Goal: Information Seeking & Learning: Check status

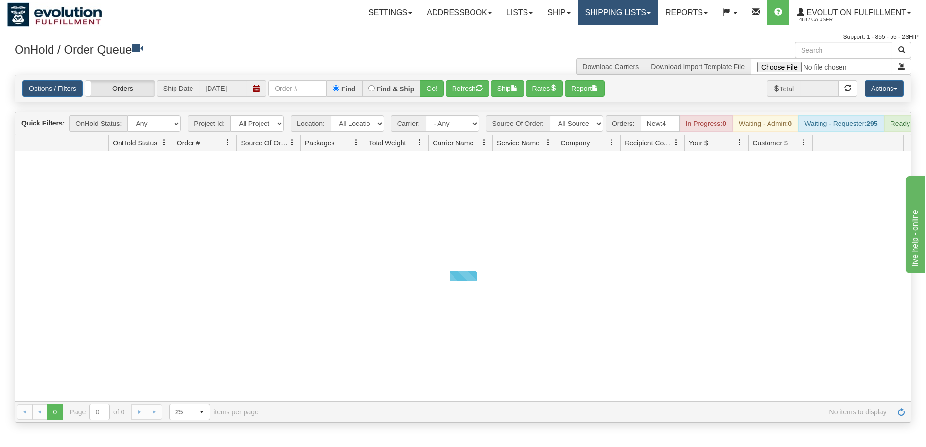
click at [608, 14] on link "Shipping lists" at bounding box center [618, 12] width 80 height 24
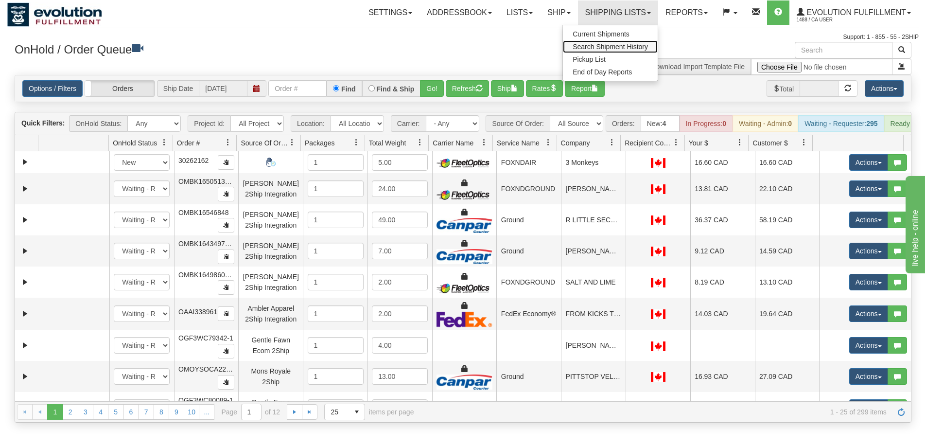
click at [587, 44] on span "Search Shipment History" at bounding box center [609, 47] width 75 height 8
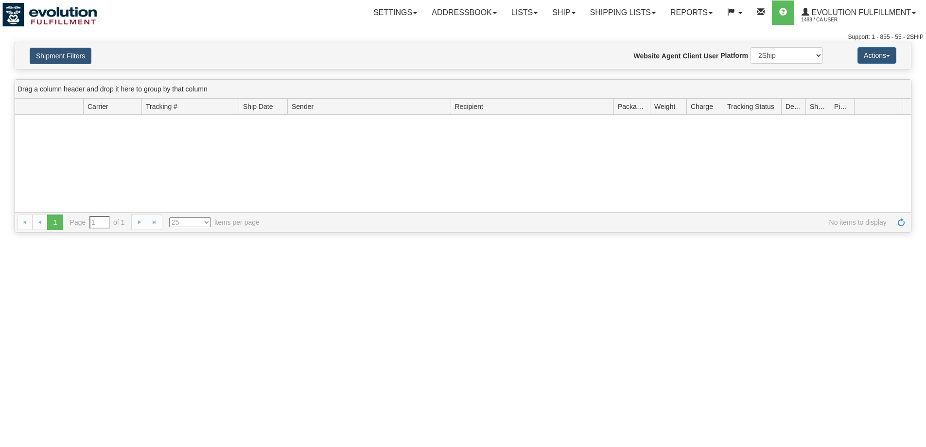
type input "From 10/09/2025 To 10/10/2025"
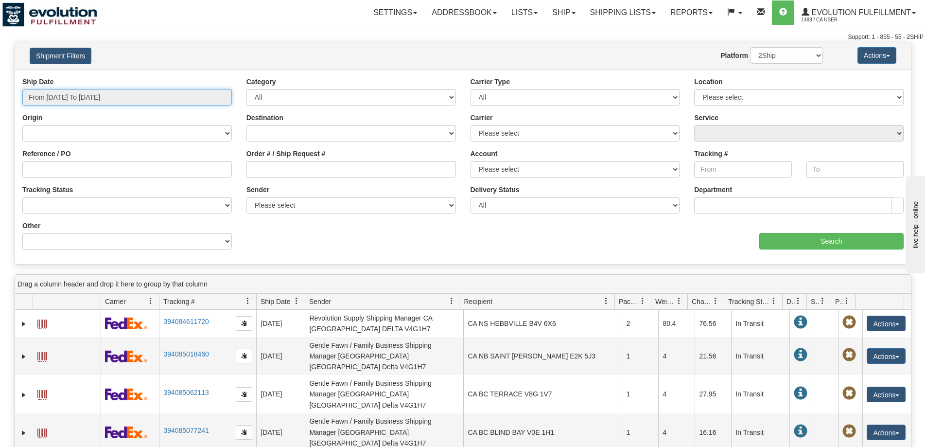
type input "[DATE]"
click at [74, 89] on input "From 10/09/2025 To 10/10/2025" at bounding box center [126, 97] width 209 height 17
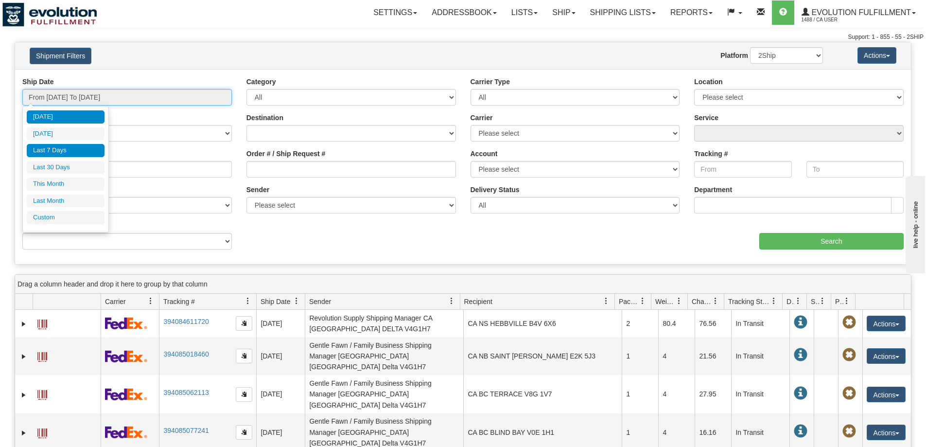
type input "10/09/2025"
type input "[DATE]"
type input "10/01/2025"
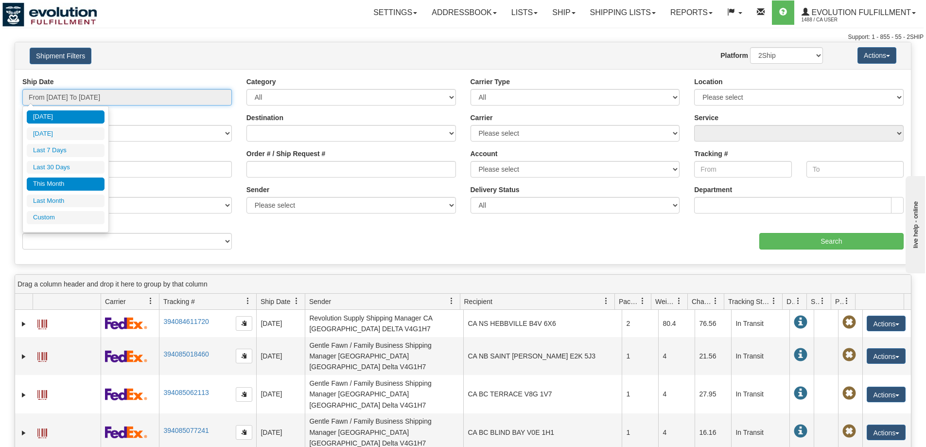
type input "10/31/2025"
type input "[DATE]"
type input "09/01/2025"
type input "09/30/2025"
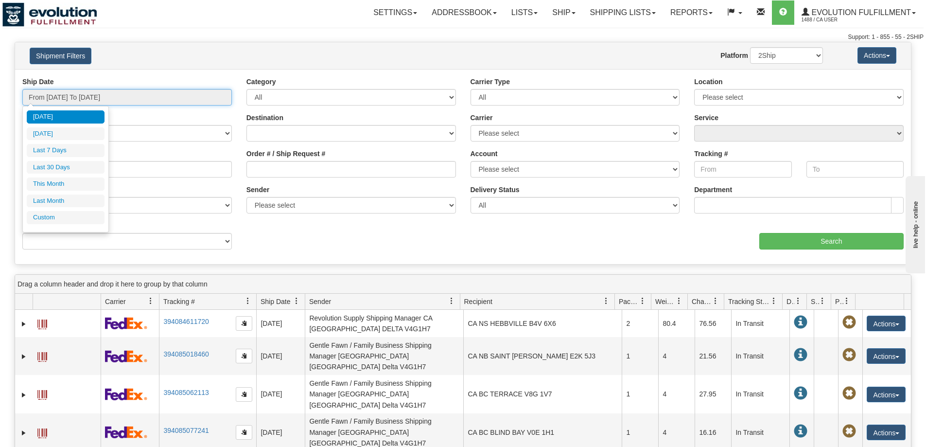
type input "[DATE]"
click at [58, 215] on li "Custom" at bounding box center [66, 217] width 78 height 13
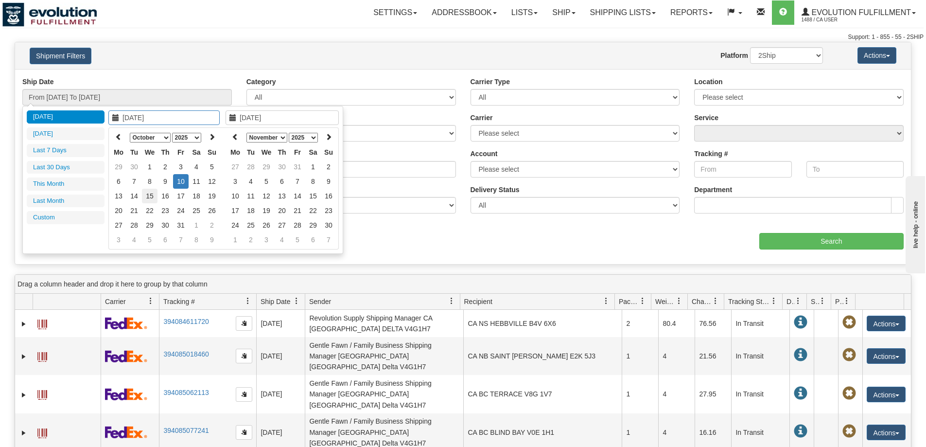
type input "09/01/2025"
type input "09/30/2025"
type input "[DATE]"
click at [117, 136] on icon at bounding box center [118, 136] width 7 height 7
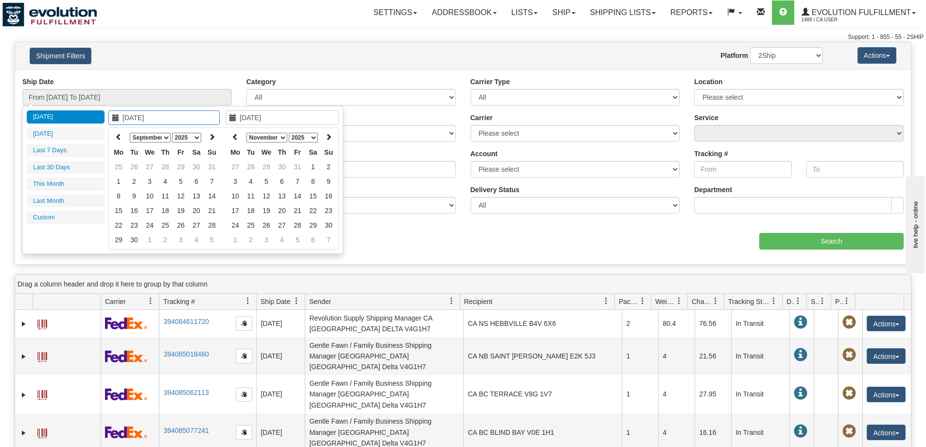
click at [117, 136] on icon at bounding box center [118, 136] width 7 height 7
type input "07/01/2025"
click at [133, 165] on td "1" at bounding box center [134, 166] width 16 height 15
click at [233, 134] on icon at bounding box center [235, 136] width 7 height 7
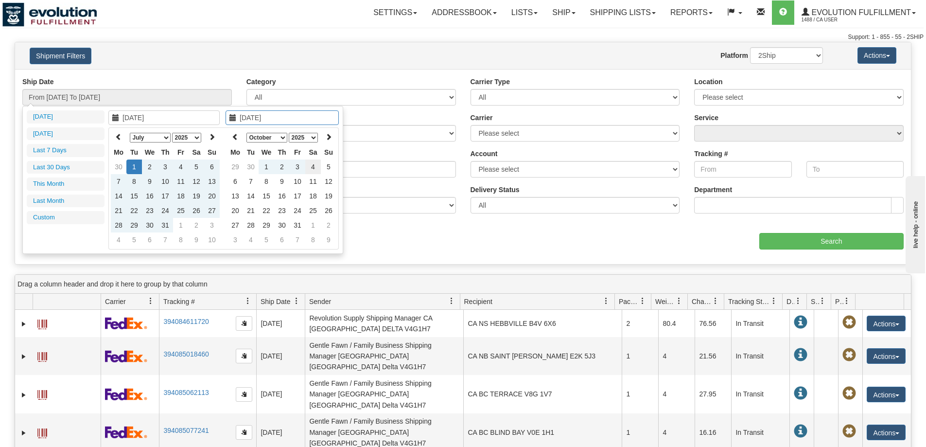
type input "10/04/2025"
click at [316, 167] on td "4" at bounding box center [313, 166] width 16 height 15
type input "From 07/01/2025 To 10/04/2025"
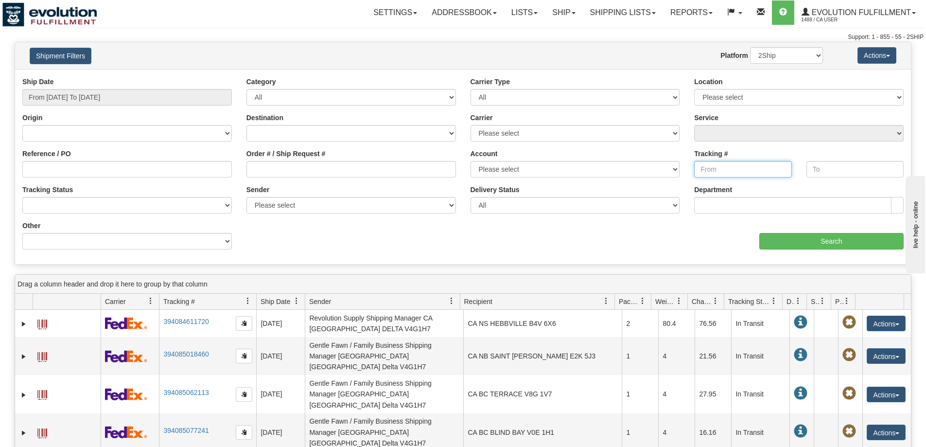
click at [742, 172] on input "Tracking #" at bounding box center [742, 169] width 97 height 17
click at [791, 239] on input "Search" at bounding box center [831, 241] width 144 height 17
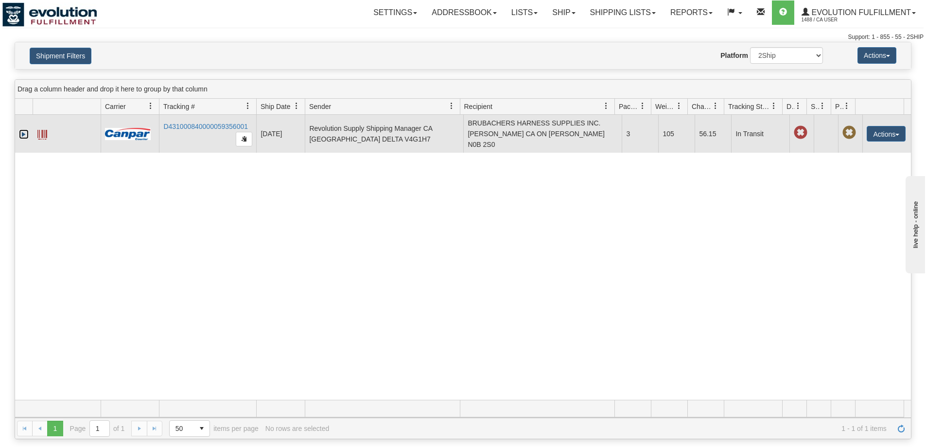
click at [22, 134] on link "Expand" at bounding box center [24, 134] width 10 height 10
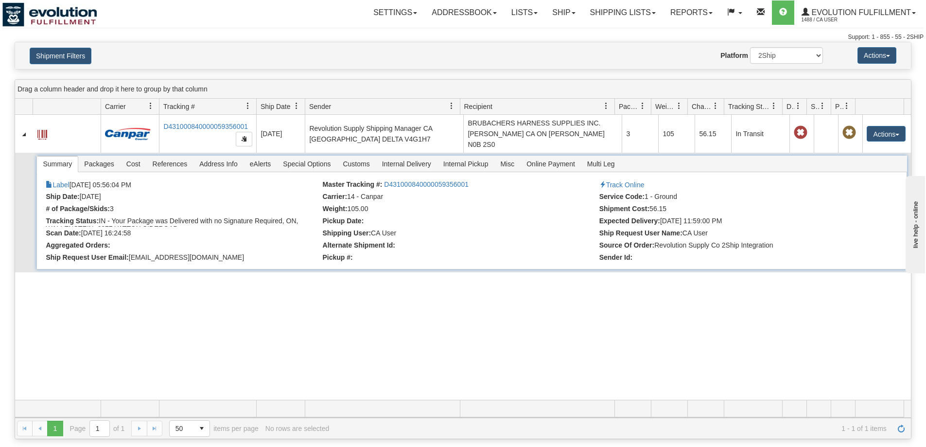
drag, startPoint x: 186, startPoint y: 178, endPoint x: 154, endPoint y: 171, distance: 32.9
click at [154, 171] on li "References" at bounding box center [170, 163] width 48 height 17
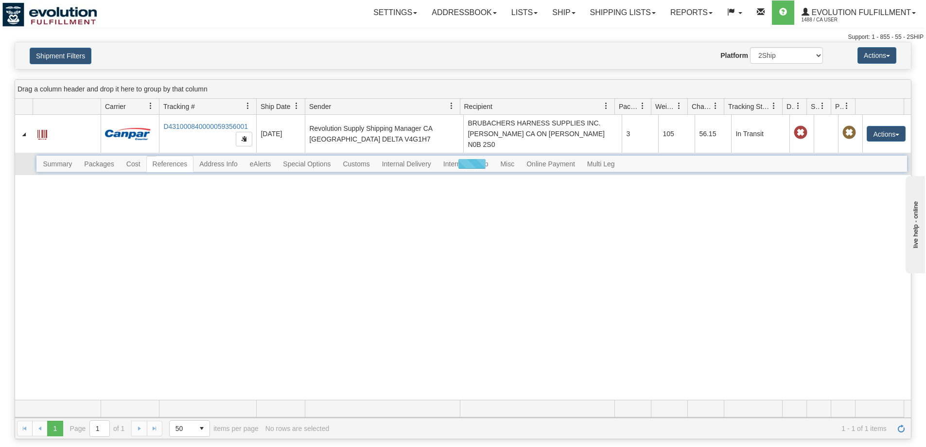
click at [106, 164] on div at bounding box center [471, 163] width 870 height 17
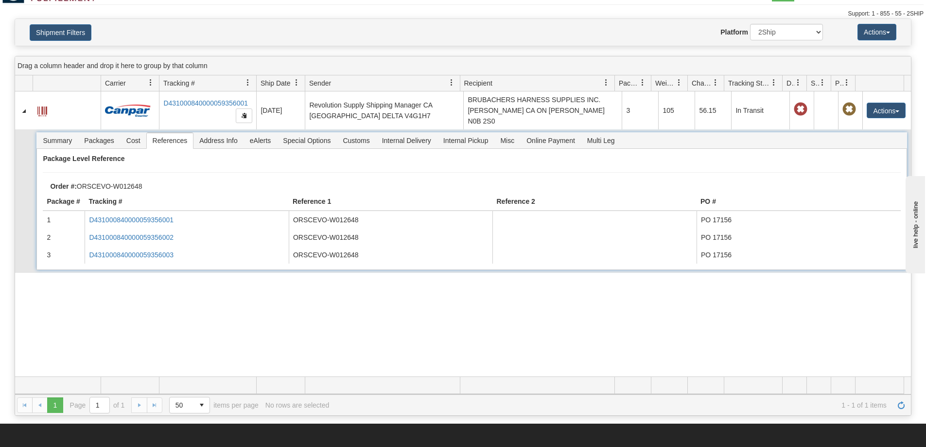
scroll to position [24, 0]
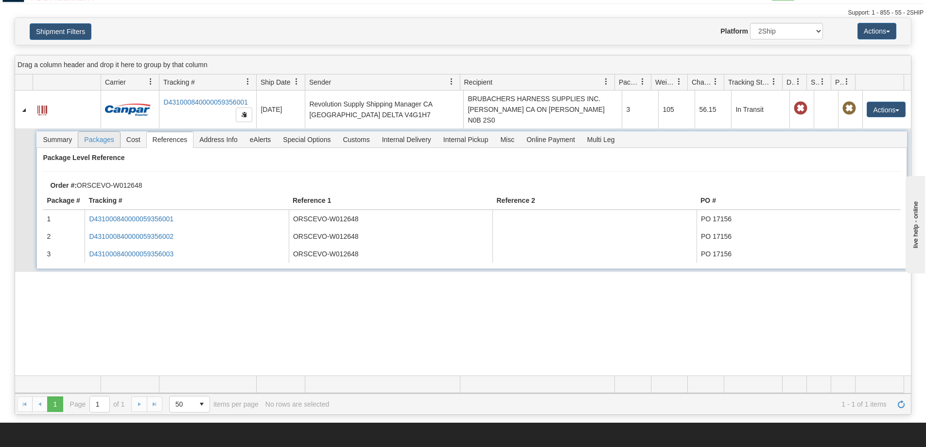
click at [99, 140] on span "Packages" at bounding box center [98, 140] width 41 height 16
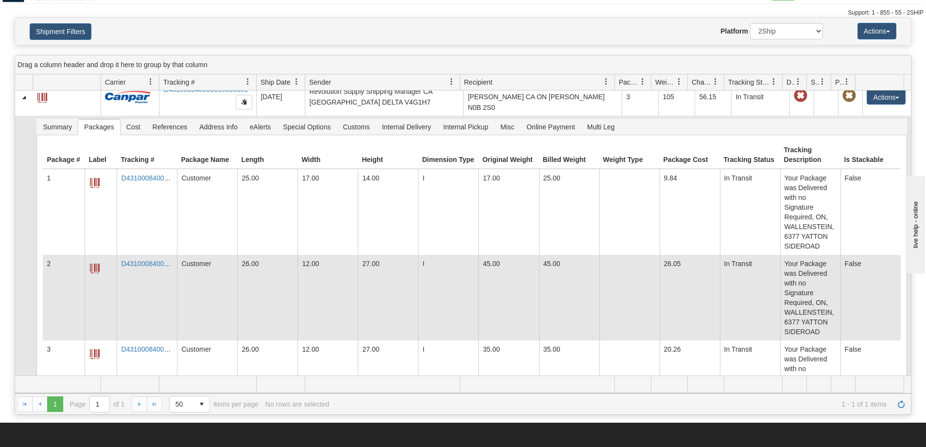
scroll to position [0, 0]
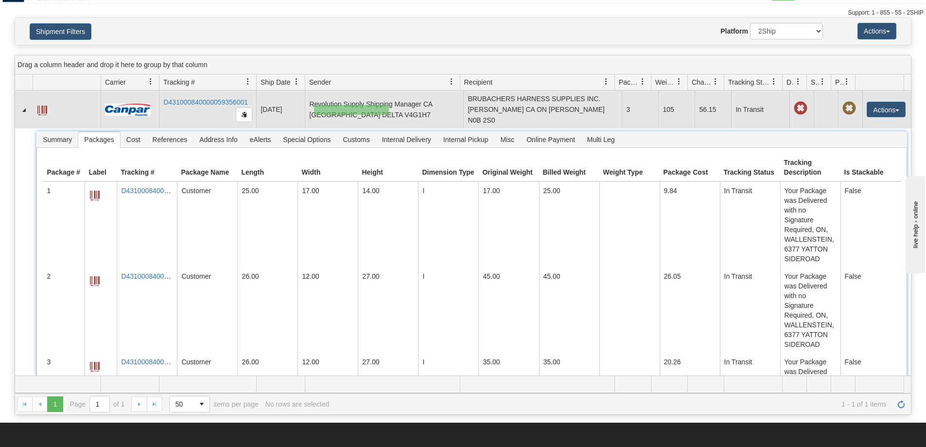
drag, startPoint x: 389, startPoint y: 115, endPoint x: 314, endPoint y: 105, distance: 75.5
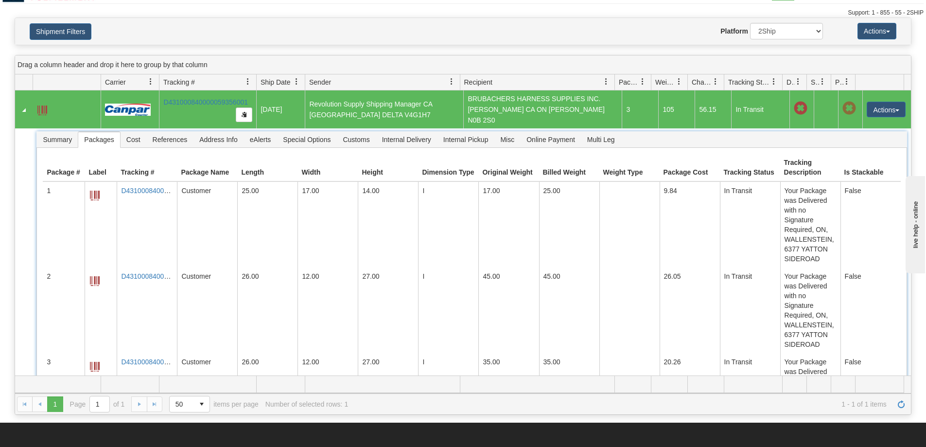
click at [350, 107] on td "Revolution Supply Shipping Manager CA BC DELTA V4G1H7" at bounding box center [384, 109] width 158 height 38
click at [383, 112] on td "Revolution Supply Shipping Manager CA BC DELTA V4G1H7" at bounding box center [384, 109] width 158 height 38
click at [498, 115] on td "BRUBACHERS HARNESS SUPPLIES INC. HENRY BRUBACHER CA ON WALLENSTEIN N0B 2S0" at bounding box center [542, 109] width 158 height 38
click at [372, 116] on td "Revolution Supply Shipping Manager CA BC DELTA V4G1H7" at bounding box center [384, 109] width 158 height 38
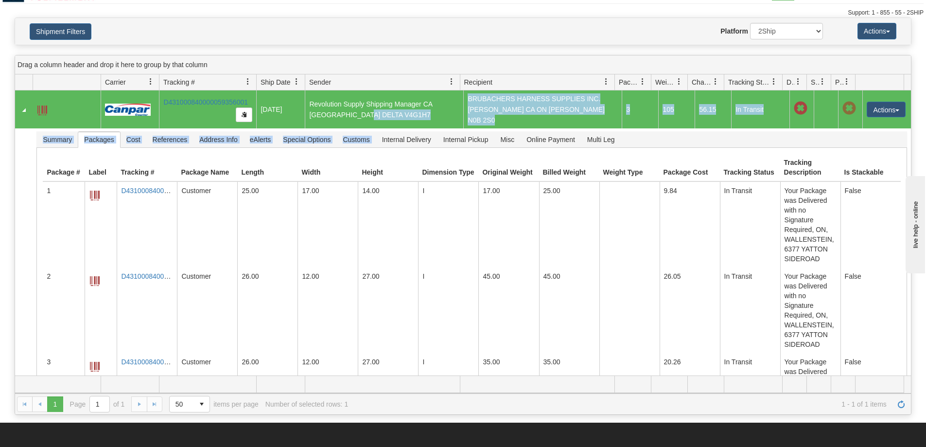
click at [377, 128] on tbody "31613308 1488 D431000840000059356001 09/12/2025 09/12/2025 05:56:04 PM Revoluti…" at bounding box center [463, 268] width 896 height 357
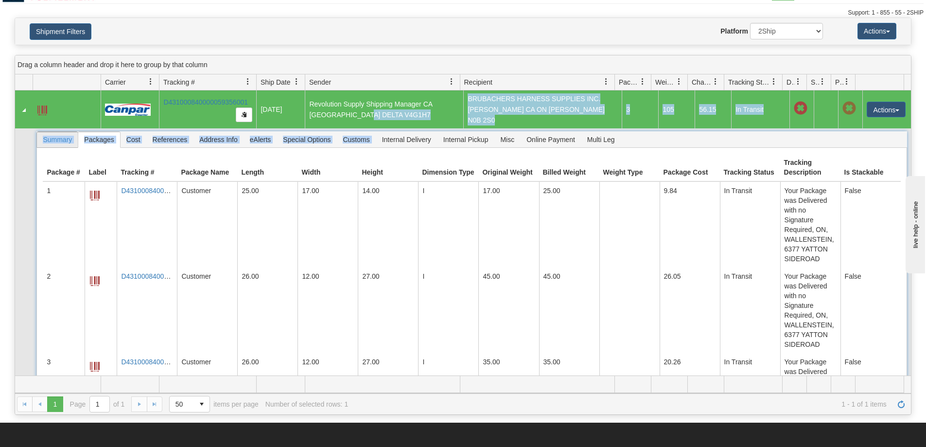
click at [59, 137] on span "Summary" at bounding box center [57, 140] width 41 height 16
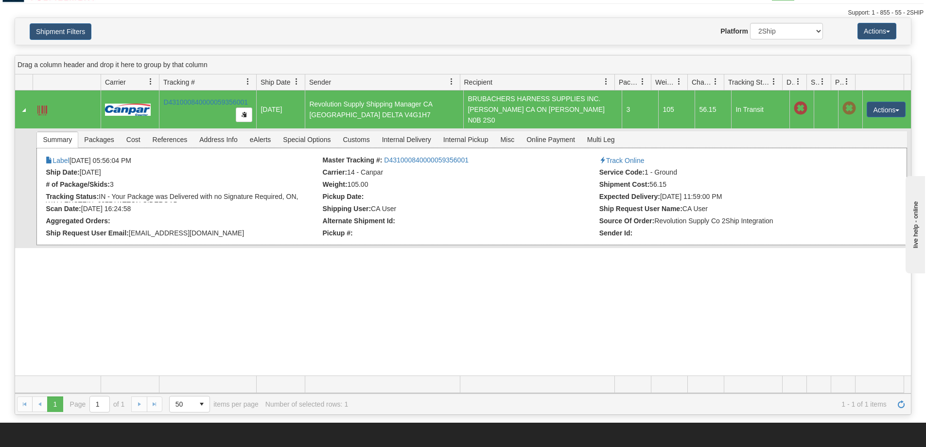
click at [282, 216] on div "× Attached Images Close Label 09/12/2025 05:56:04 PM Master Tracking #: D431000…" at bounding box center [471, 196] width 870 height 97
click at [459, 191] on div "× Attached Images Close Label 09/12/2025 05:56:04 PM Master Tracking #: D431000…" at bounding box center [471, 196] width 870 height 97
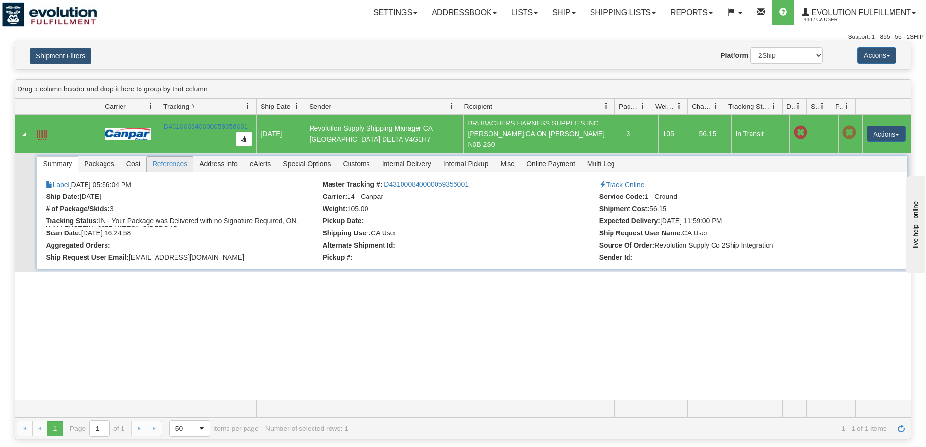
click at [173, 167] on span "References" at bounding box center [170, 164] width 47 height 16
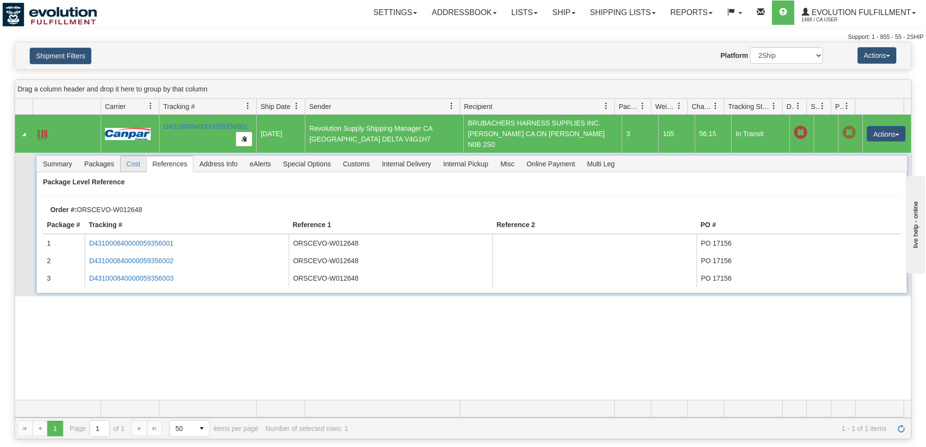
click at [135, 165] on span "Cost" at bounding box center [134, 164] width 26 height 16
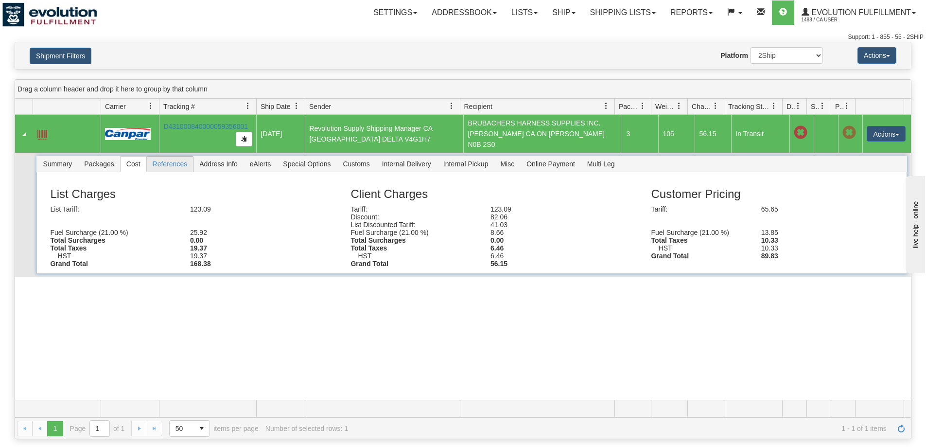
click at [188, 161] on span "References" at bounding box center [170, 164] width 47 height 16
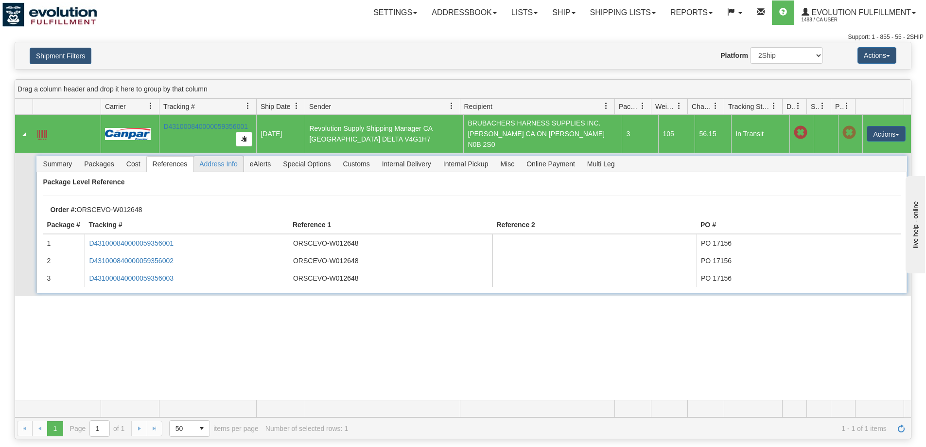
click at [240, 159] on span "Address Info" at bounding box center [218, 164] width 50 height 16
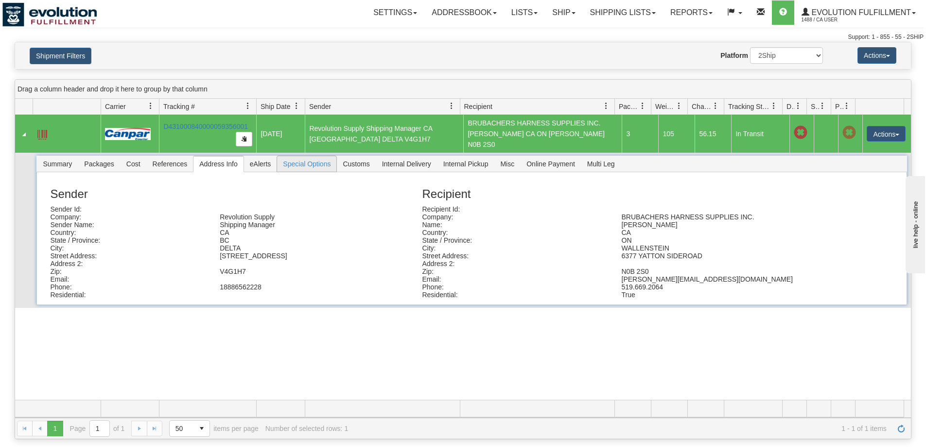
click at [317, 165] on span "Special Options" at bounding box center [306, 164] width 59 height 16
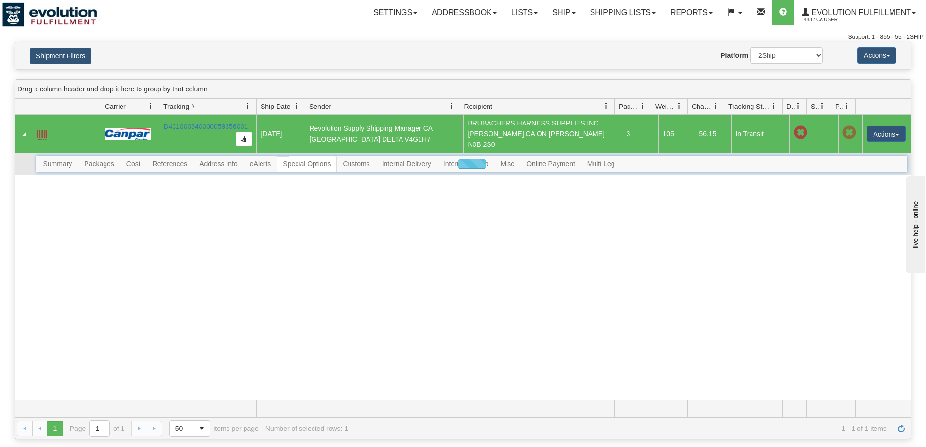
click at [371, 160] on div at bounding box center [471, 163] width 870 height 17
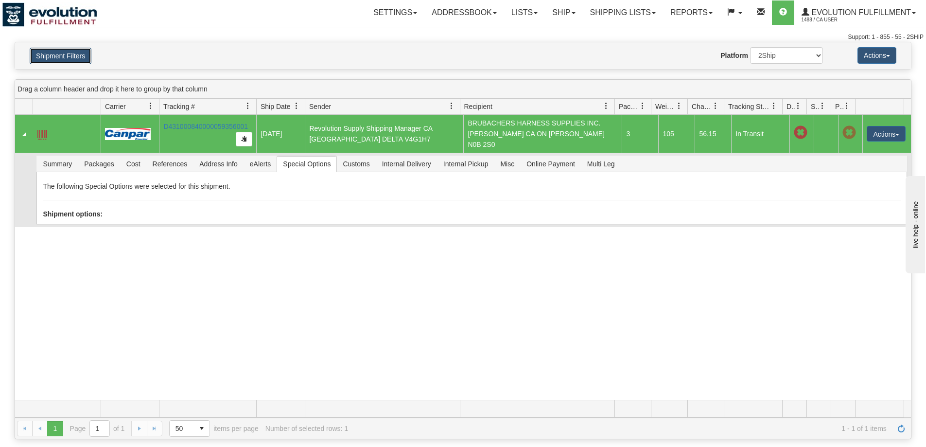
click at [69, 52] on button "Shipment Filters" at bounding box center [61, 56] width 62 height 17
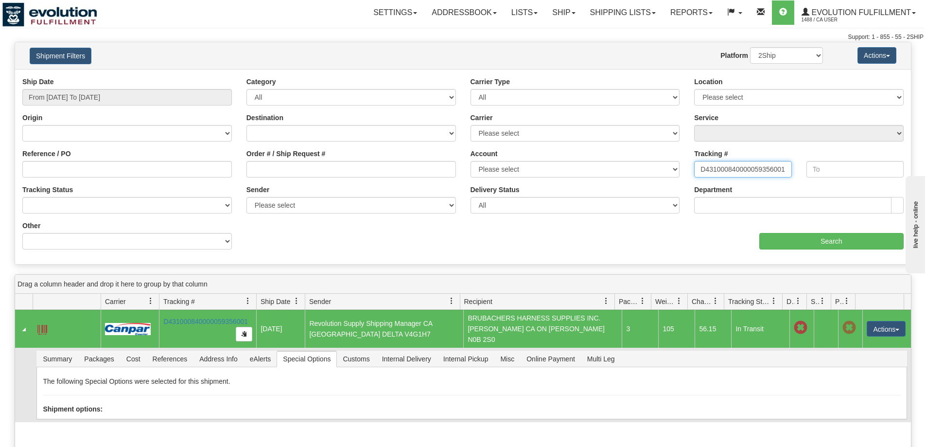
drag, startPoint x: 785, startPoint y: 169, endPoint x: 656, endPoint y: 178, distance: 129.6
click at [656, 178] on div "Ship Date From 07/01/2025 To 10/04/2025 Category All Inbound Outbound Carrier T…" at bounding box center [463, 167] width 896 height 180
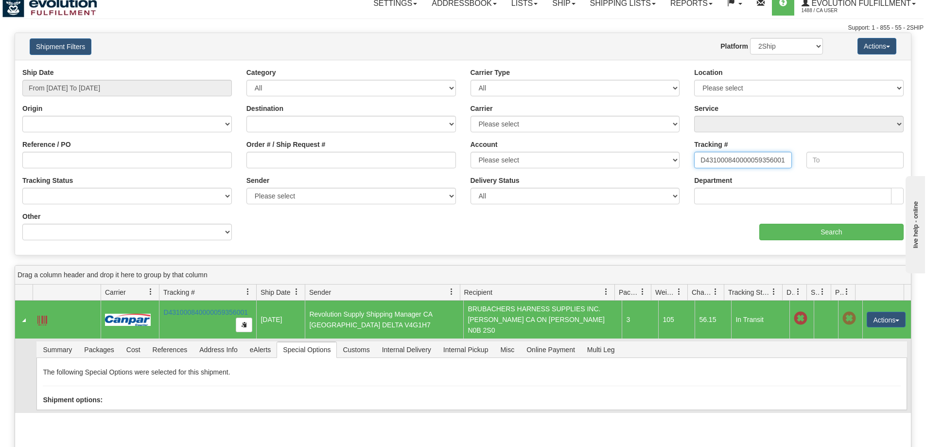
scroll to position [12, 0]
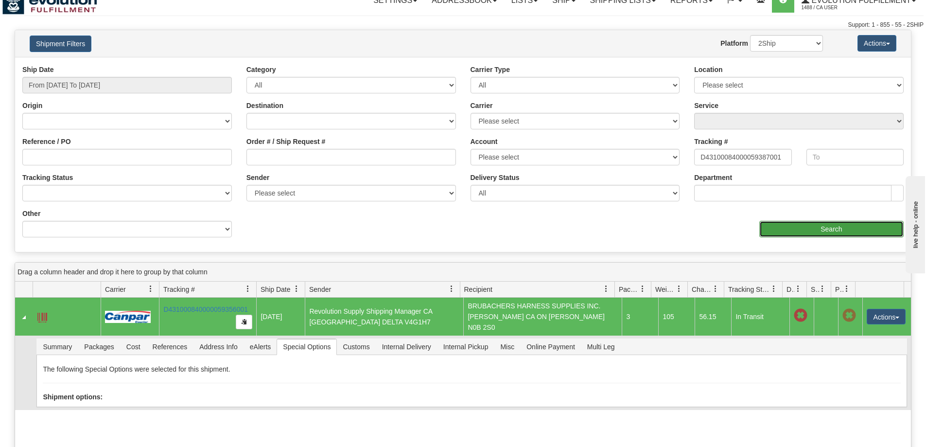
click at [810, 223] on input "Search" at bounding box center [831, 229] width 144 height 17
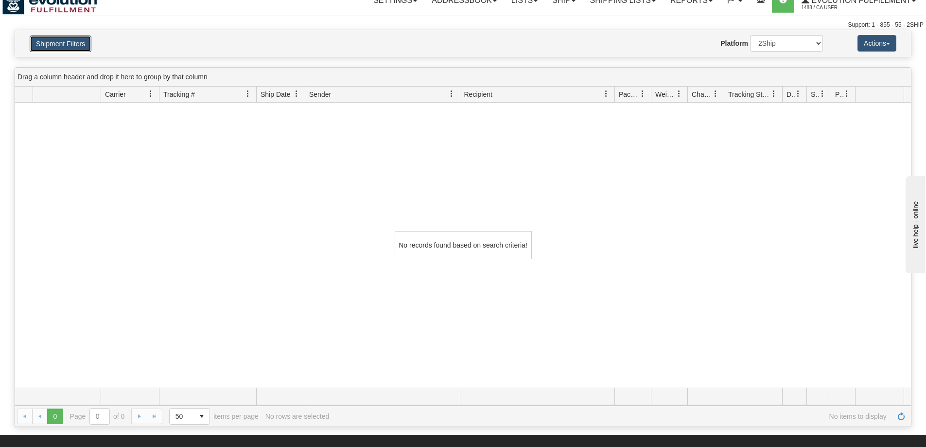
click at [54, 42] on button "Shipment Filters" at bounding box center [61, 43] width 62 height 17
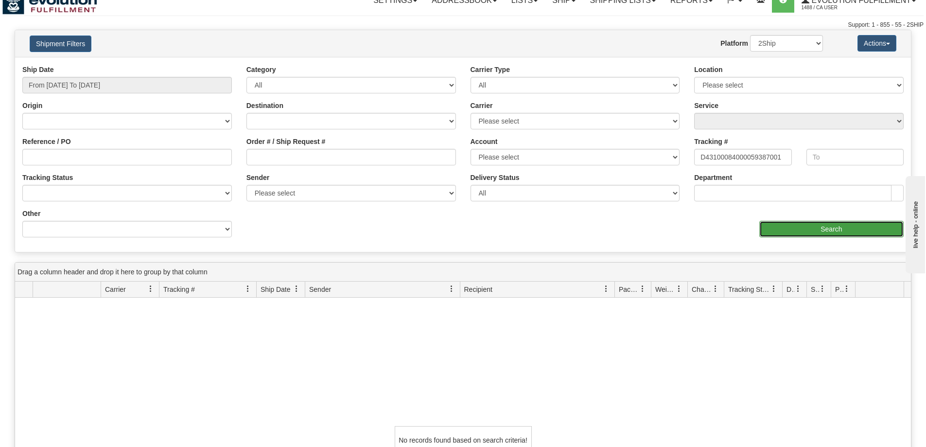
click at [784, 224] on input "Search" at bounding box center [831, 229] width 144 height 17
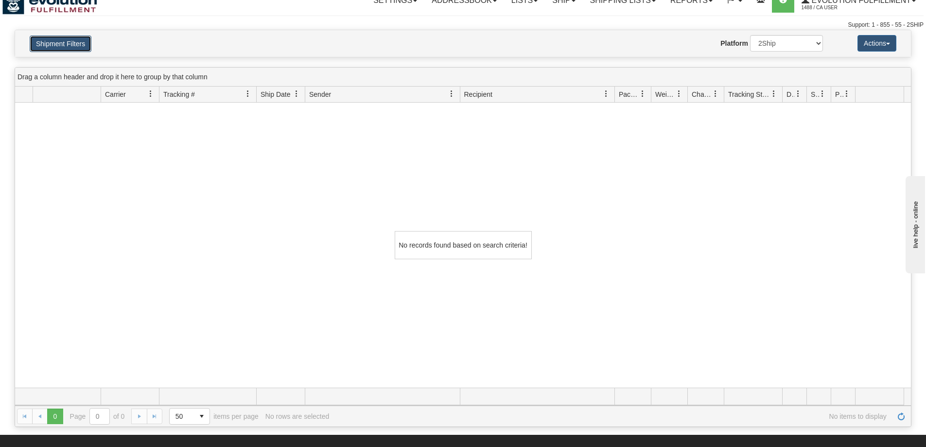
click at [71, 41] on button "Shipment Filters" at bounding box center [61, 43] width 62 height 17
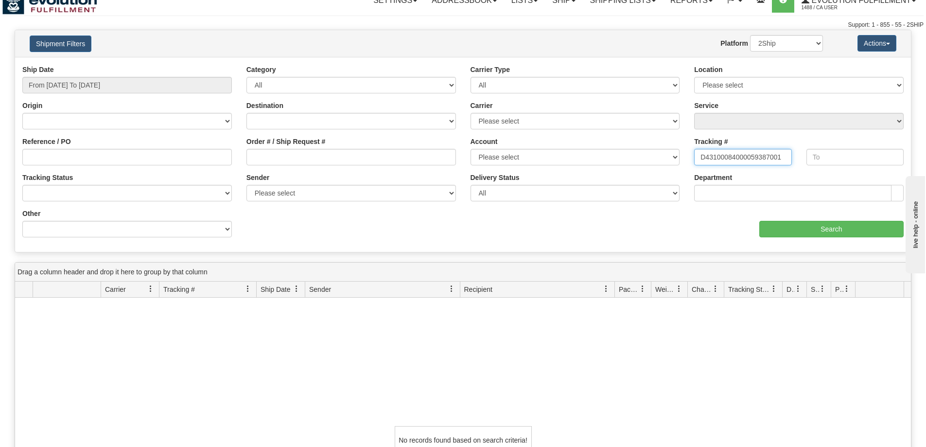
drag, startPoint x: 788, startPoint y: 157, endPoint x: 739, endPoint y: 161, distance: 49.2
click at [739, 161] on input "D43100084000059387001" at bounding box center [742, 157] width 97 height 17
click at [743, 156] on input "D43100084000059387001" at bounding box center [742, 157] width 97 height 17
click at [747, 152] on input "D43100084000059387001" at bounding box center [742, 157] width 97 height 17
type input "D431000840000059387001"
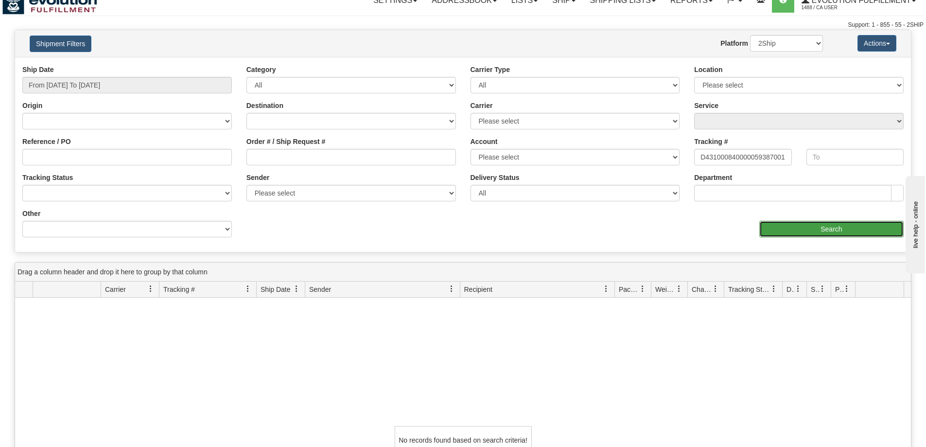
click at [789, 228] on input "Search" at bounding box center [831, 229] width 144 height 17
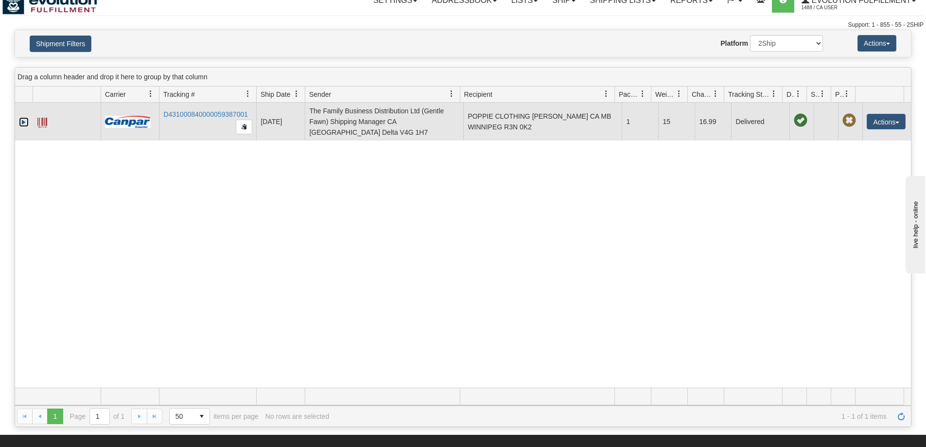
click at [22, 121] on link "Expand" at bounding box center [24, 122] width 10 height 10
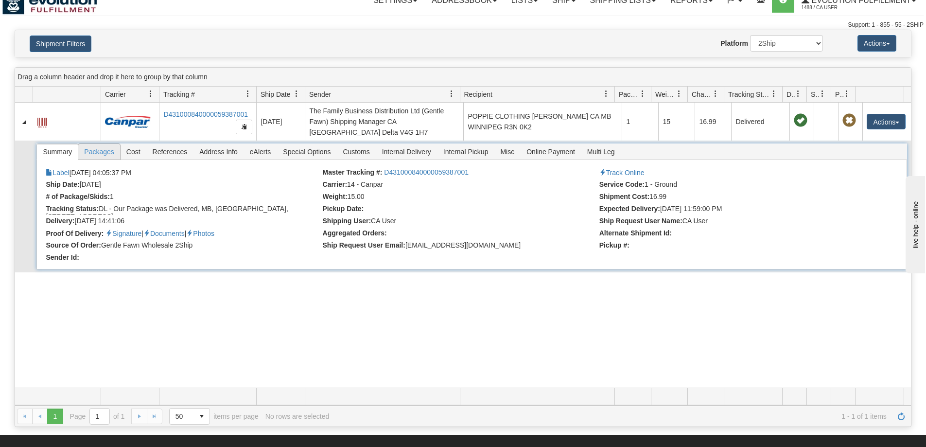
click at [104, 150] on span "Packages" at bounding box center [98, 152] width 41 height 16
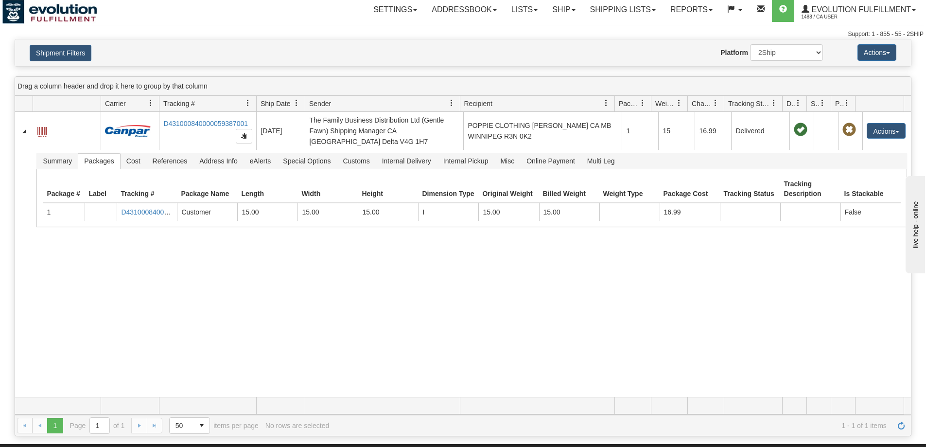
scroll to position [0, 0]
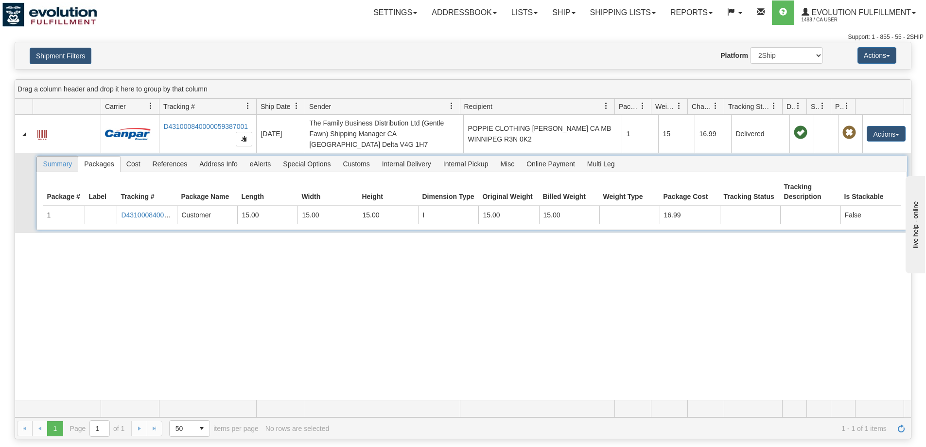
click at [60, 168] on span "Summary" at bounding box center [57, 164] width 41 height 16
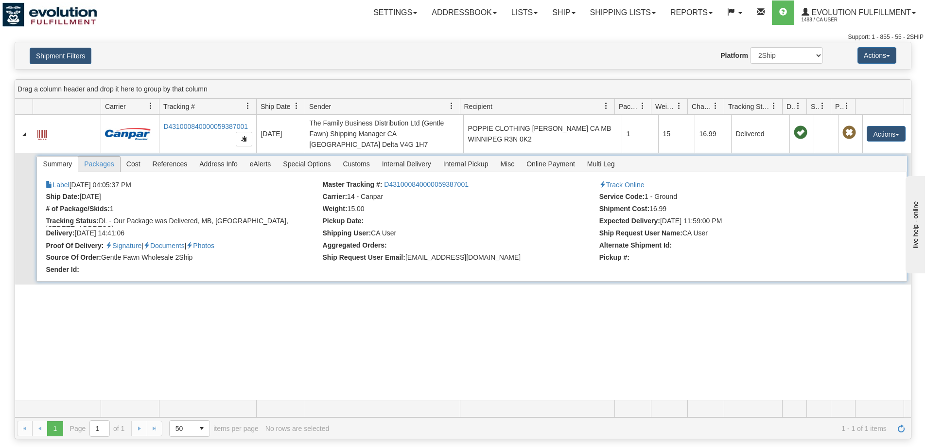
click at [108, 158] on span "Packages" at bounding box center [98, 164] width 41 height 16
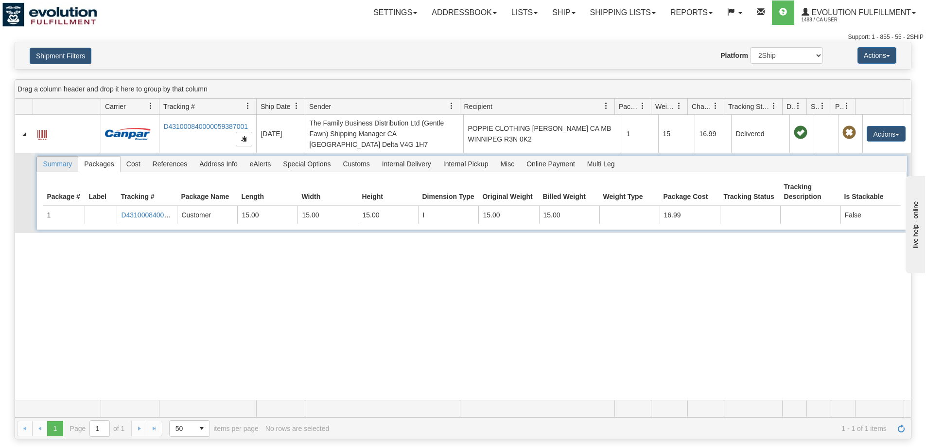
click at [66, 165] on span "Summary" at bounding box center [57, 164] width 41 height 16
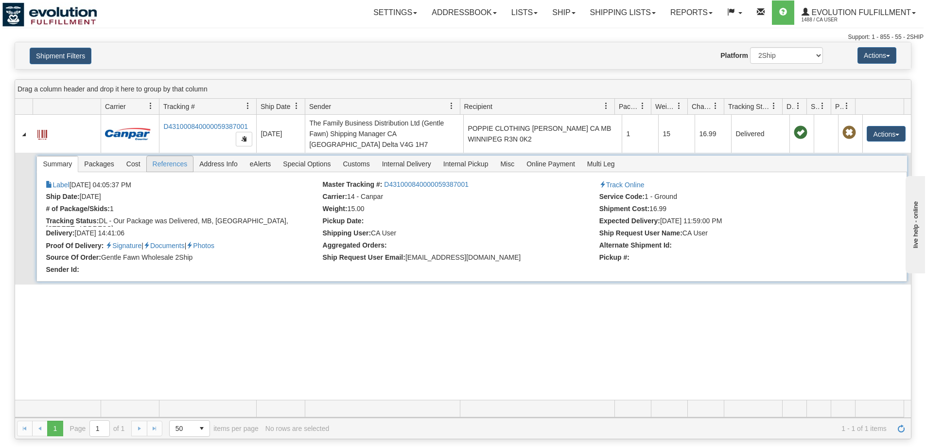
click at [177, 159] on span "References" at bounding box center [170, 164] width 47 height 16
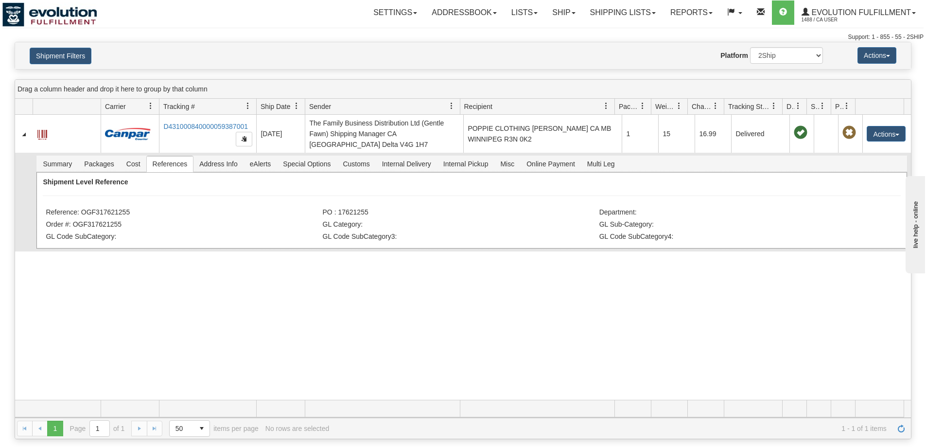
drag, startPoint x: 132, startPoint y: 210, endPoint x: 96, endPoint y: 211, distance: 36.5
click at [96, 211] on li "Reference: OGF317621255" at bounding box center [183, 213] width 274 height 10
copy li "317621255"
click at [127, 206] on div "Shipment Level Reference Reference: OGF317621255 PO : 17621255 Department: Orde…" at bounding box center [471, 210] width 870 height 76
drag, startPoint x: 132, startPoint y: 211, endPoint x: 101, endPoint y: 210, distance: 31.6
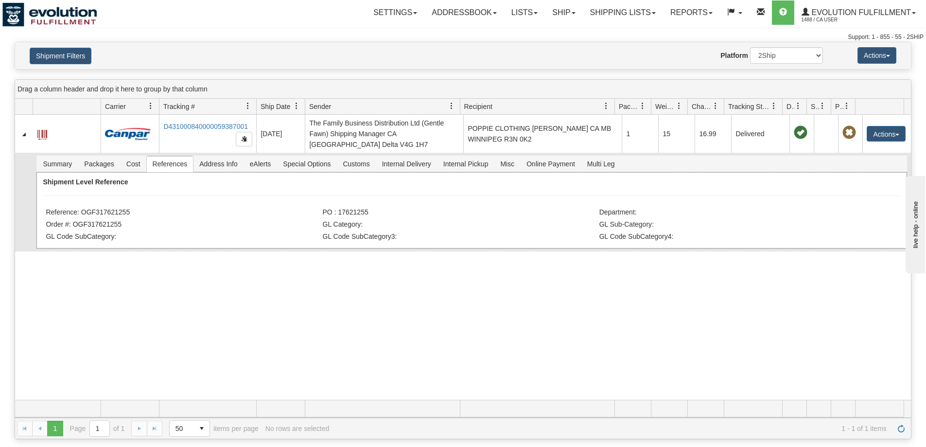
click at [101, 210] on li "Reference: OGF317621255" at bounding box center [183, 213] width 274 height 10
copy li "17621255"
